Goal: Task Accomplishment & Management: Complete application form

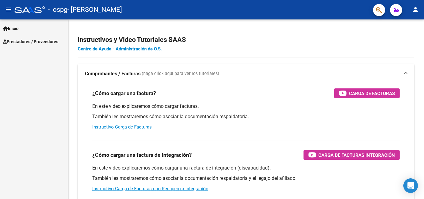
click at [50, 39] on span "Prestadores / Proveedores" at bounding box center [30, 41] width 55 height 7
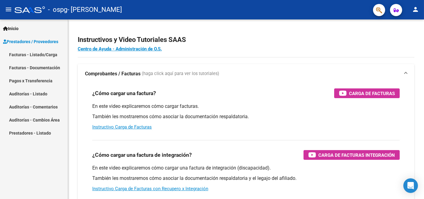
click at [48, 53] on link "Facturas - Listado/Carga" at bounding box center [34, 54] width 68 height 13
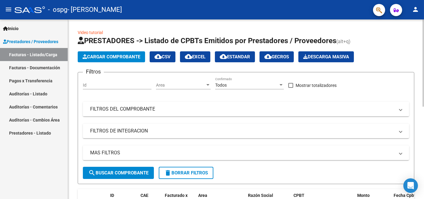
click at [112, 59] on span "Cargar Comprobante" at bounding box center [111, 56] width 58 height 5
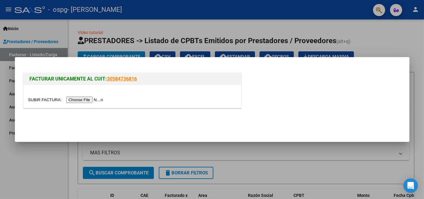
click at [90, 100] on input "file" at bounding box center [66, 99] width 77 height 6
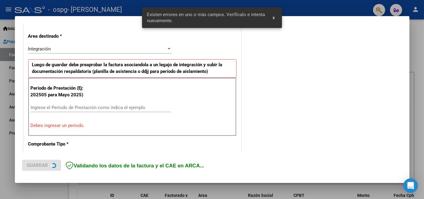
scroll to position [134, 0]
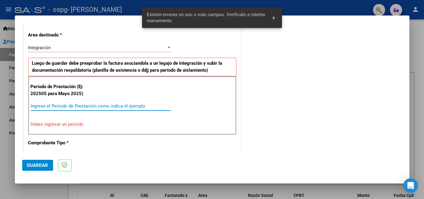
click at [105, 107] on input "Ingrese el Período de Prestación como indica el ejemplo" at bounding box center [101, 105] width 140 height 5
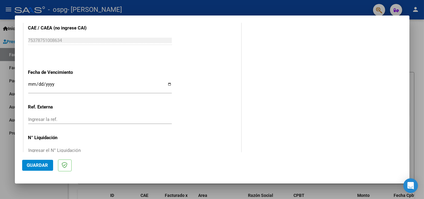
scroll to position [403, 0]
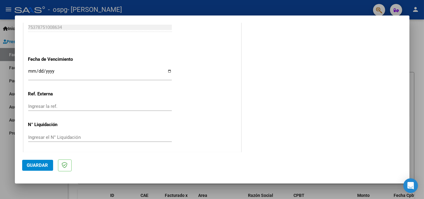
type input "202508"
click at [31, 69] on input "Ingresar la fecha" at bounding box center [99, 74] width 143 height 10
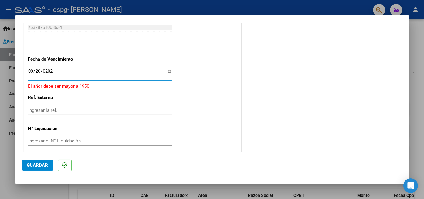
type input "[DATE]"
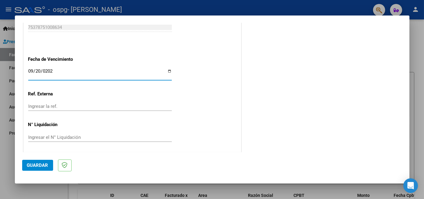
click at [33, 173] on mat-dialog-actions "Guardar" at bounding box center [212, 164] width 380 height 24
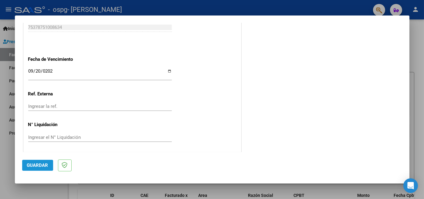
click at [33, 163] on span "Guardar" at bounding box center [37, 164] width 21 height 5
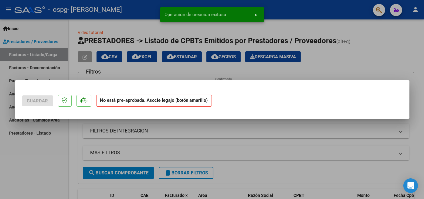
scroll to position [0, 0]
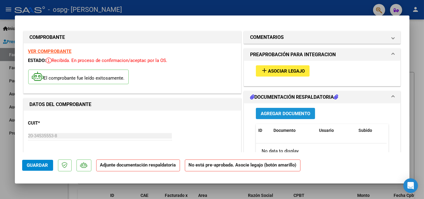
click at [291, 113] on span "Agregar Documento" at bounding box center [284, 113] width 49 height 5
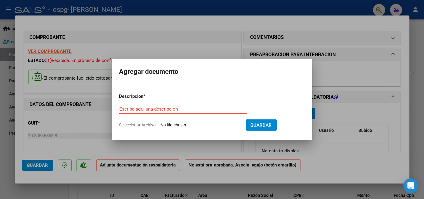
click at [131, 126] on span "Seleccionar Archivo" at bounding box center [137, 124] width 37 height 5
click at [160, 126] on input "Seleccionar Archivo" at bounding box center [200, 125] width 80 height 6
type input "C:\fakepath\[PERSON_NAME] horas [PERSON_NAME].pdf"
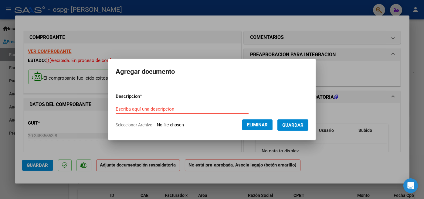
click at [294, 129] on button "Guardar" at bounding box center [292, 124] width 31 height 11
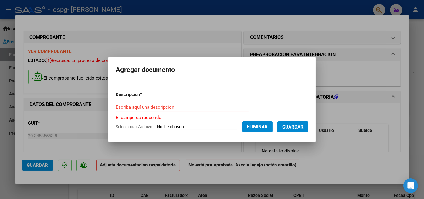
click at [128, 109] on input "Escriba aquí una descripcion" at bounding box center [182, 106] width 133 height 5
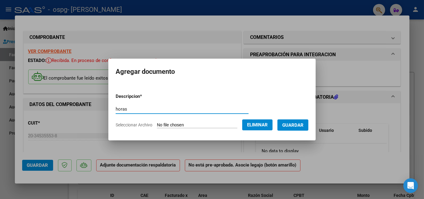
type input "horas"
click at [303, 123] on span "Guardar" at bounding box center [292, 124] width 21 height 5
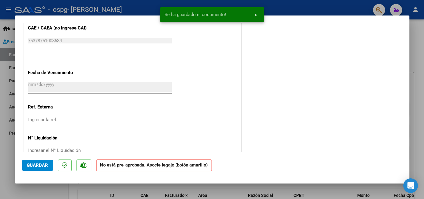
scroll to position [397, 0]
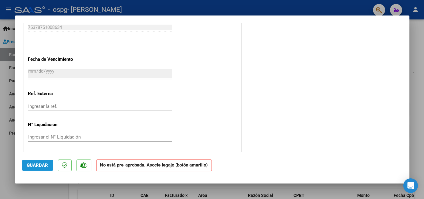
click at [34, 163] on span "Guardar" at bounding box center [37, 164] width 21 height 5
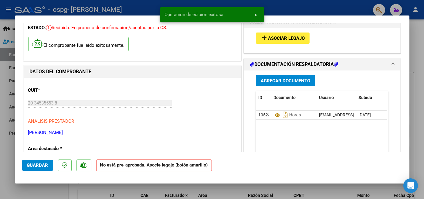
scroll to position [0, 0]
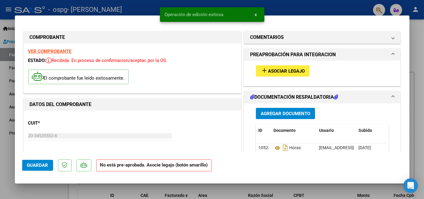
click at [30, 8] on div at bounding box center [212, 99] width 424 height 199
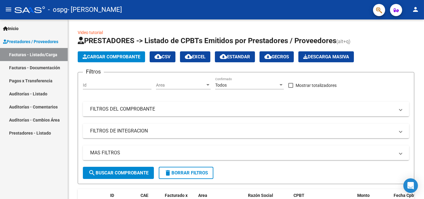
click at [26, 68] on link "Facturas - Documentación" at bounding box center [34, 67] width 68 height 13
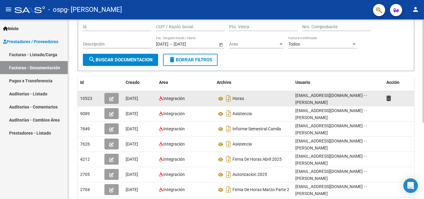
scroll to position [91, 0]
